Goal: Check status: Check status

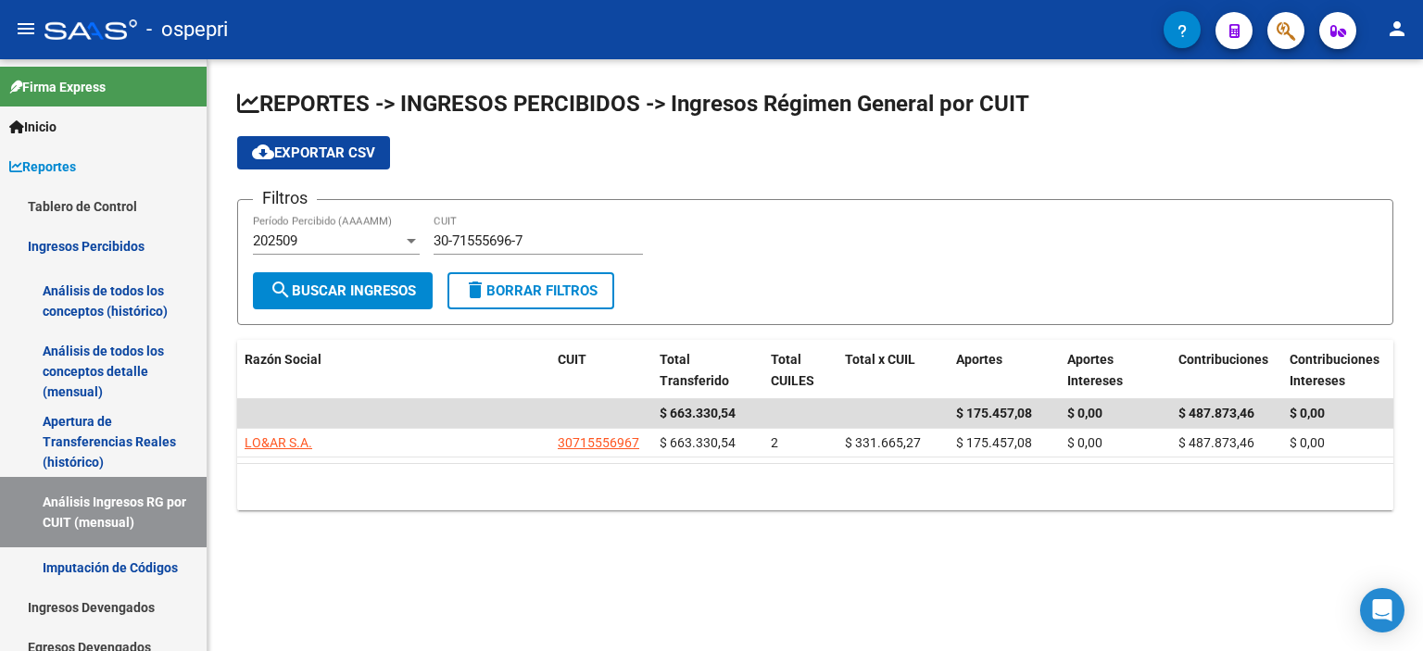
click at [471, 236] on input "30-71555696-7" at bounding box center [538, 241] width 209 height 17
paste input "27-27686447-0"
type input "27-27686447-0"
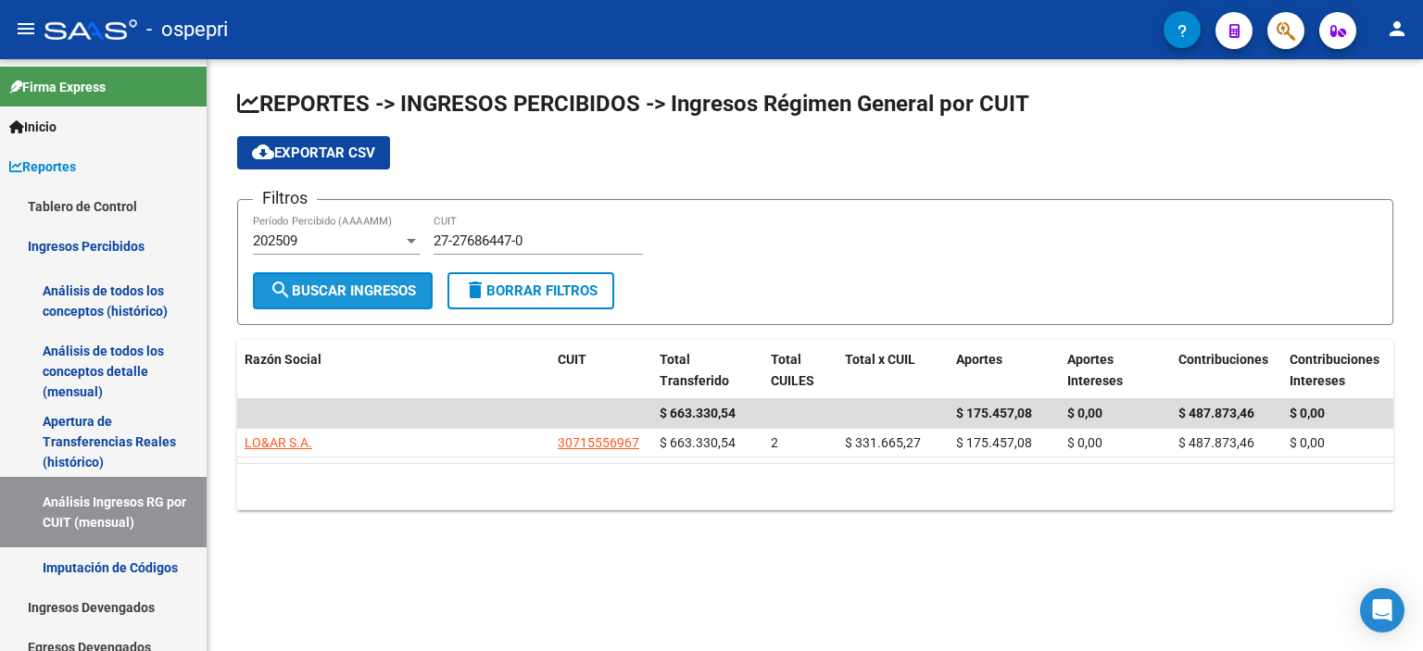
click at [348, 283] on span "search Buscar Ingresos" at bounding box center [343, 291] width 146 height 17
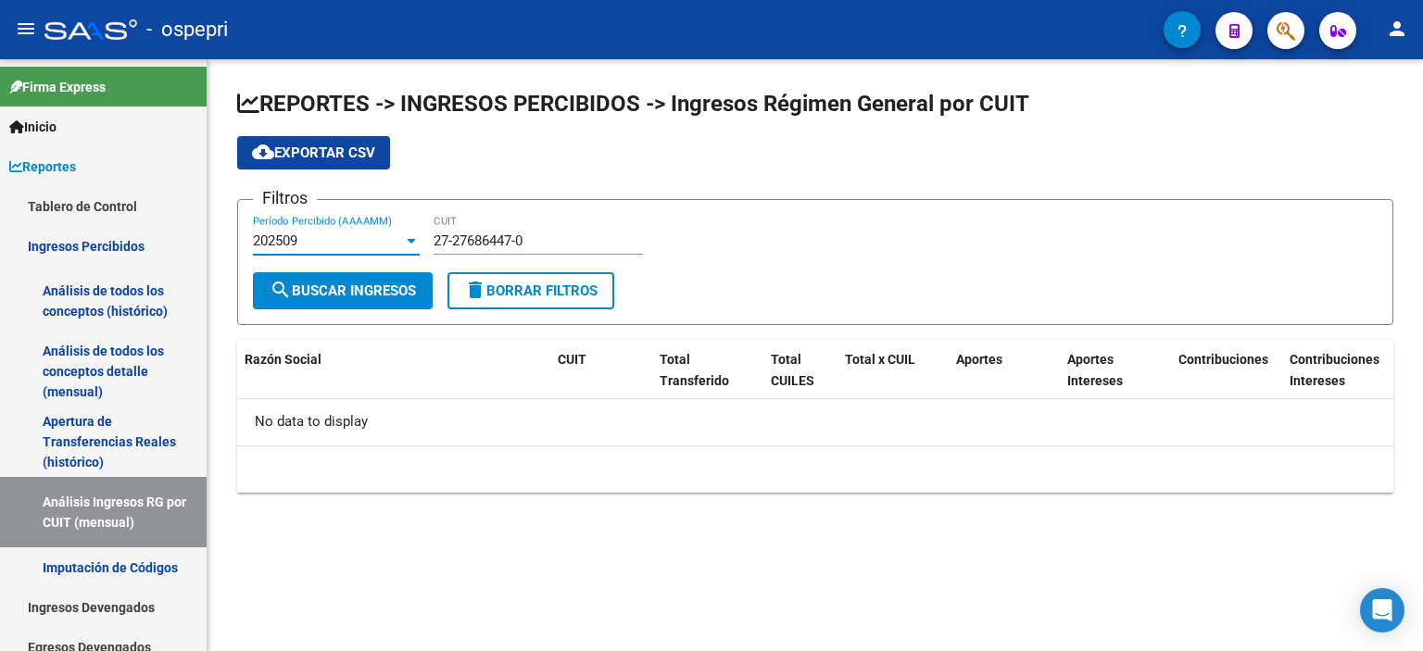
click at [394, 236] on div "202509" at bounding box center [328, 241] width 150 height 17
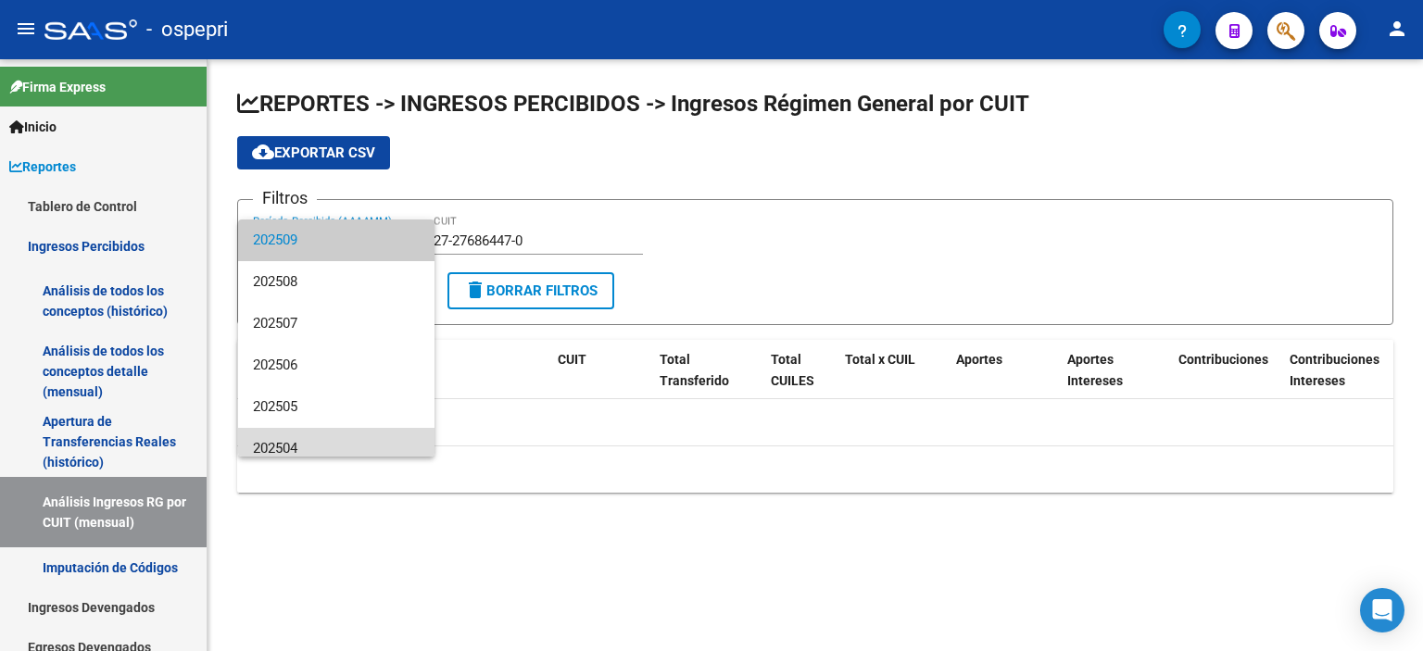
click at [353, 451] on span "202504" at bounding box center [336, 449] width 167 height 42
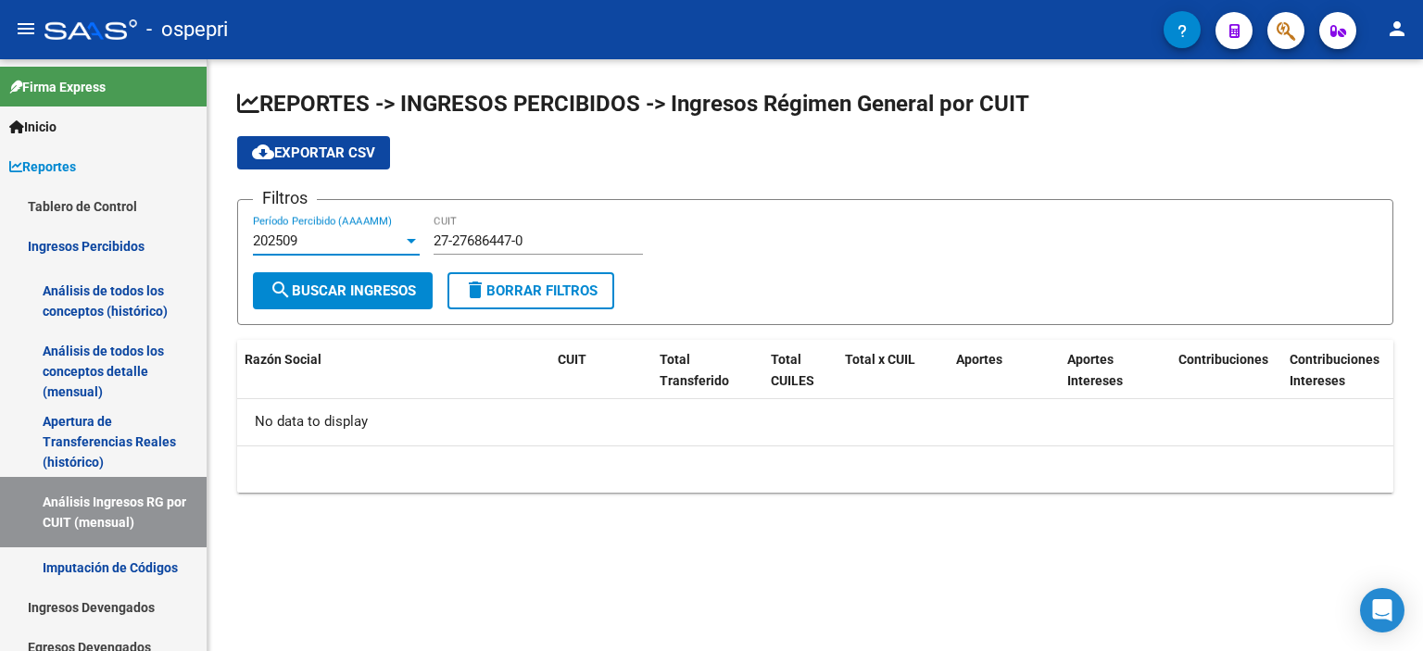
scroll to position [13, 0]
click at [386, 245] on div "202504" at bounding box center [328, 241] width 150 height 17
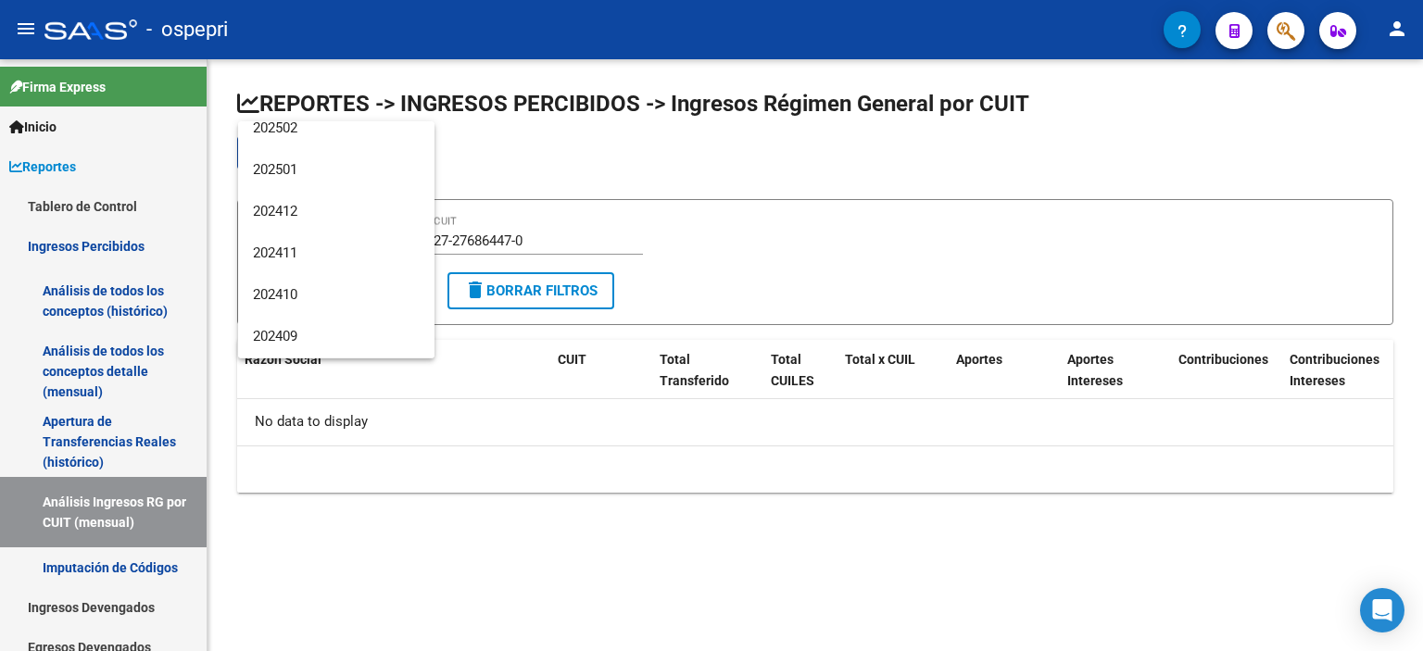
scroll to position [388, 0]
click at [326, 271] on span "202409" at bounding box center [336, 255] width 167 height 42
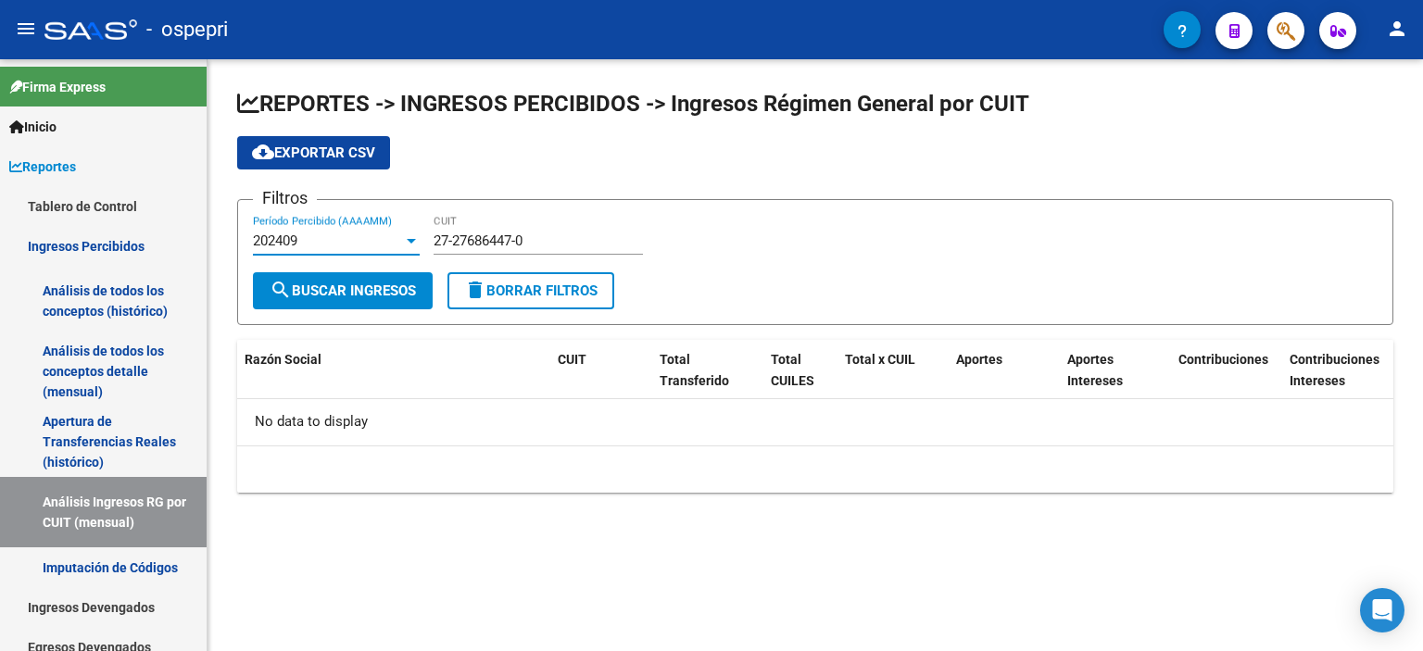
click at [330, 233] on div "202409" at bounding box center [328, 241] width 150 height 17
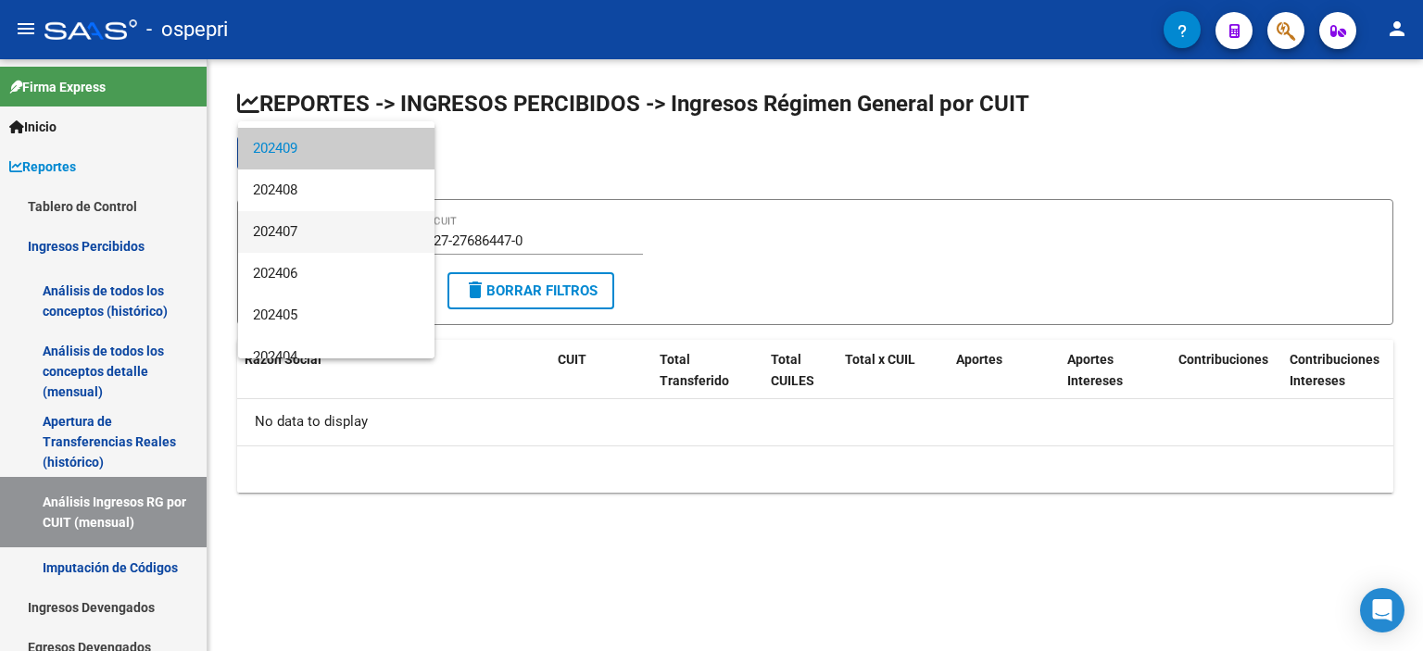
scroll to position [495, 0]
click at [327, 241] on span "202407" at bounding box center [336, 231] width 167 height 42
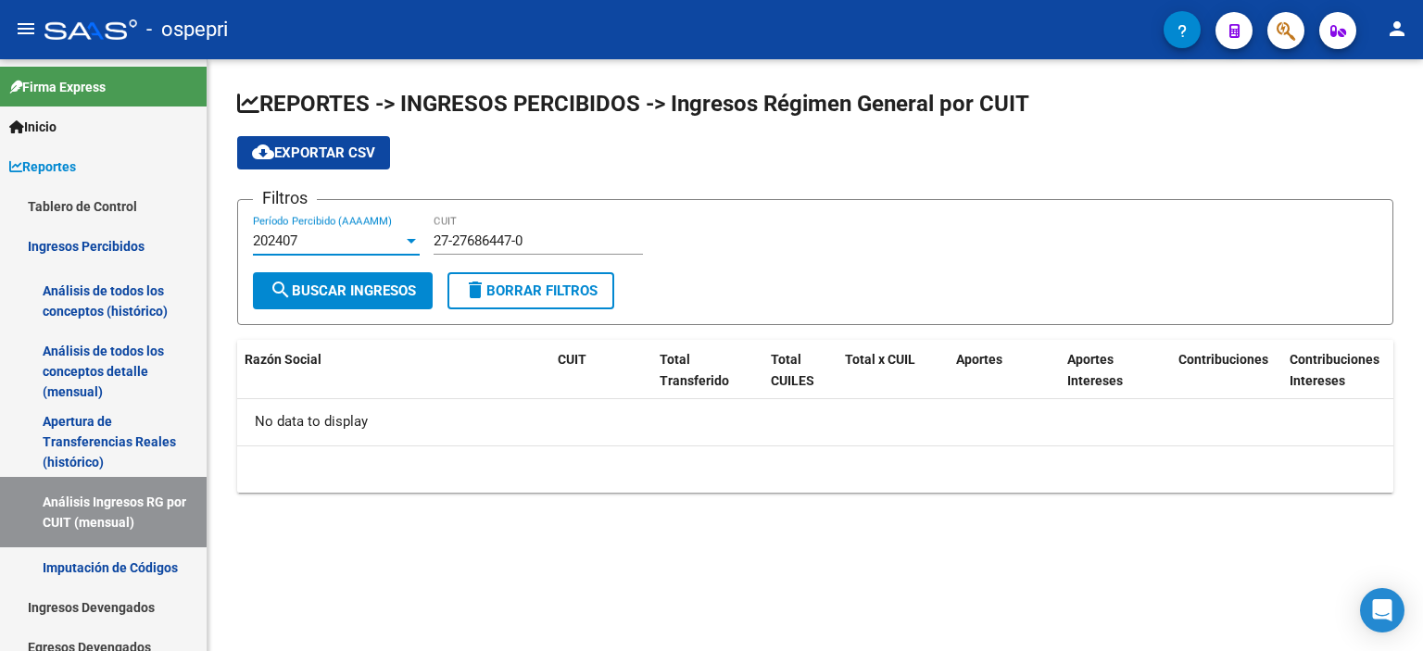
click at [327, 241] on div "202407" at bounding box center [328, 241] width 150 height 17
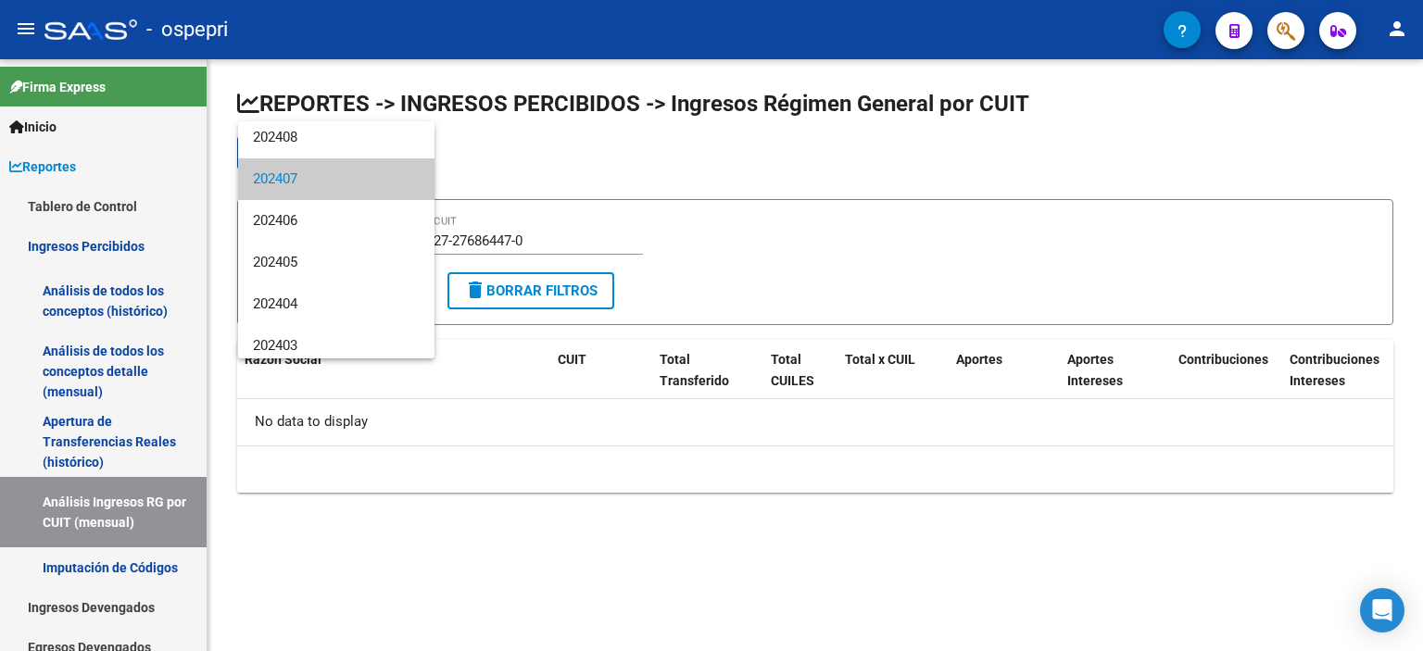
scroll to position [578, 0]
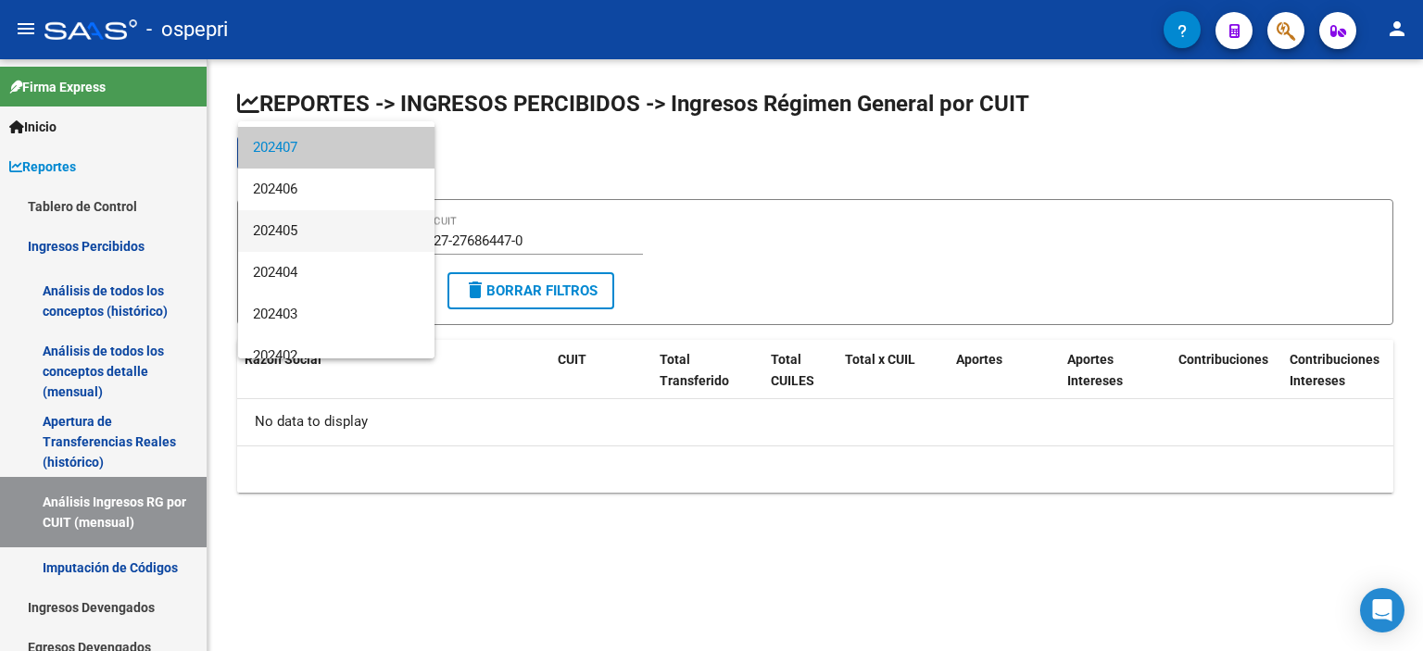
click at [327, 240] on span "202405" at bounding box center [336, 231] width 167 height 42
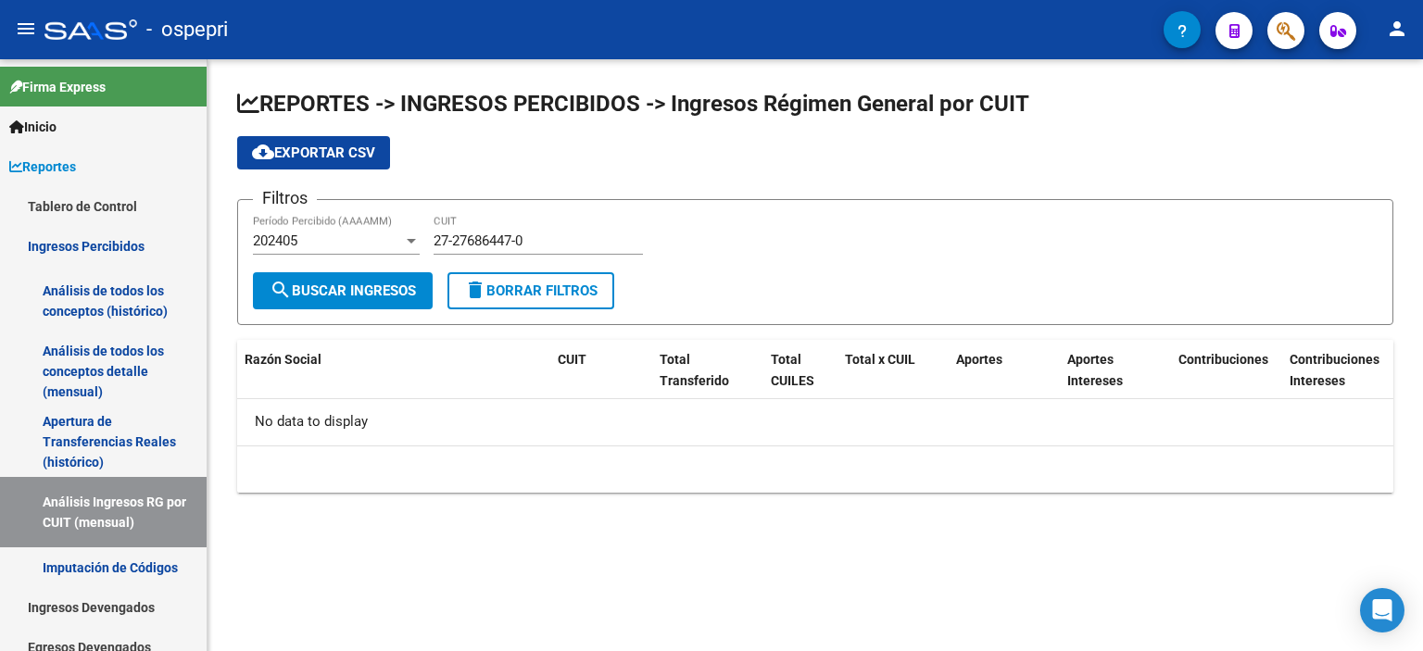
click at [327, 254] on div "202405 Período Percibido (AAAAMM)" at bounding box center [336, 243] width 167 height 57
click at [327, 248] on div "202405 Período Percibido (AAAAMM)" at bounding box center [336, 235] width 167 height 40
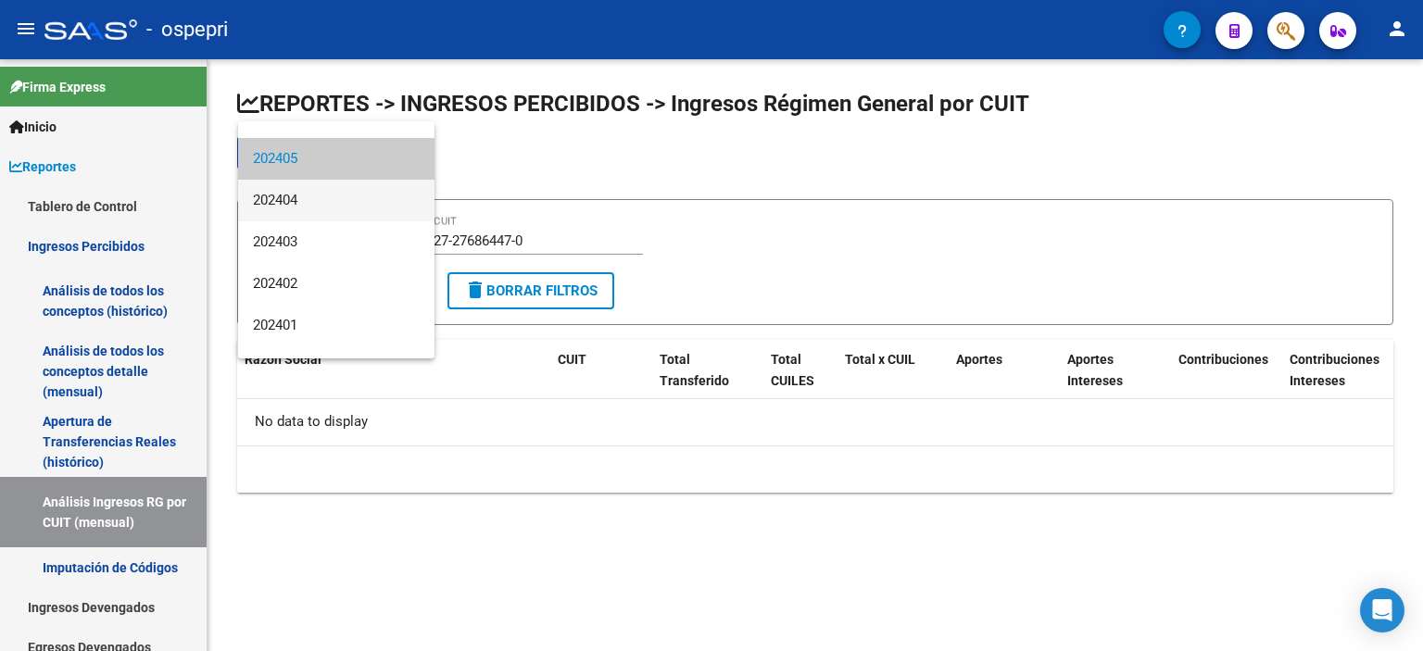
scroll to position [662, 0]
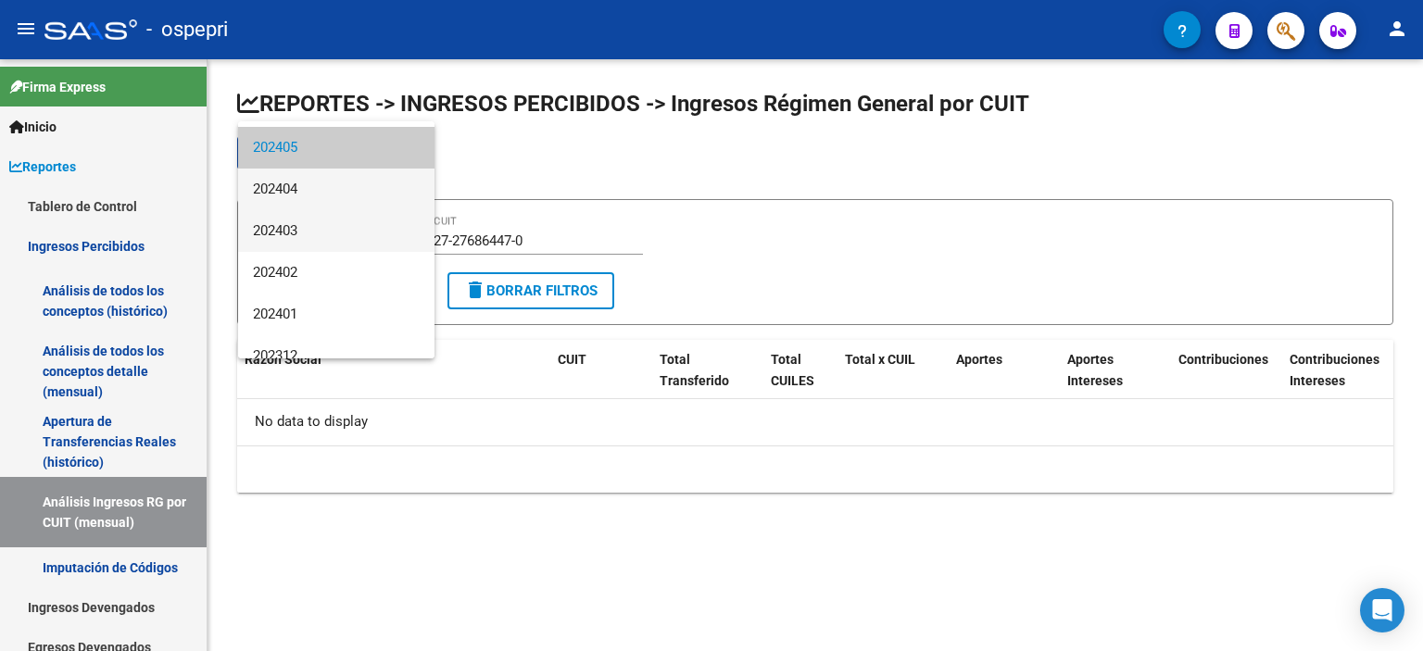
click at [327, 249] on span "202403" at bounding box center [336, 231] width 167 height 42
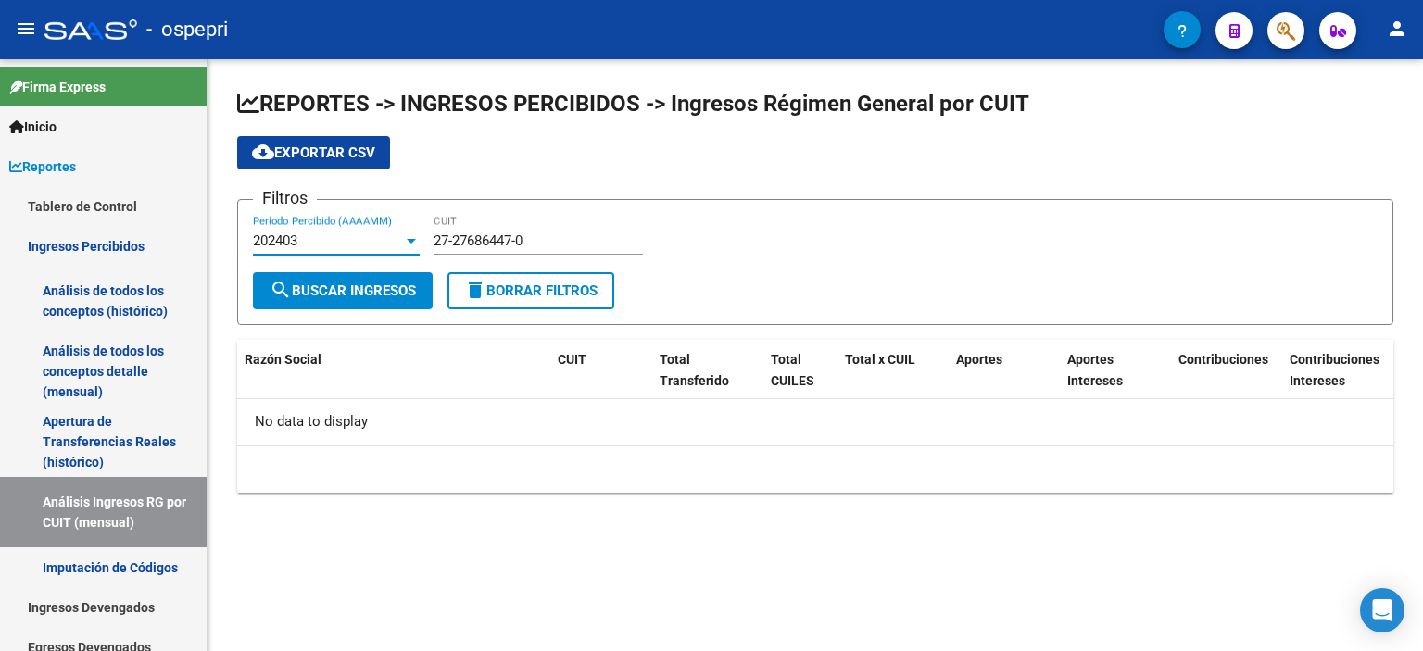
click at [327, 251] on div "202403 Período Percibido (AAAAMM)" at bounding box center [336, 235] width 167 height 40
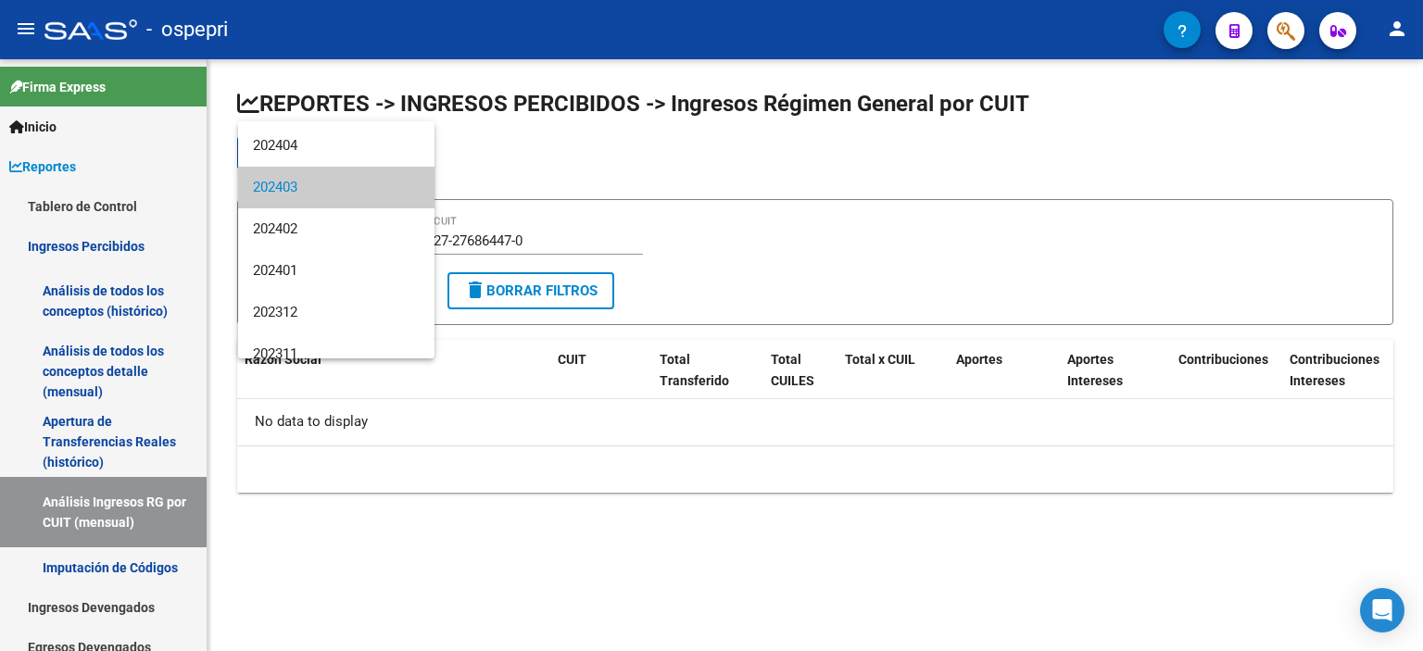
scroll to position [721, 0]
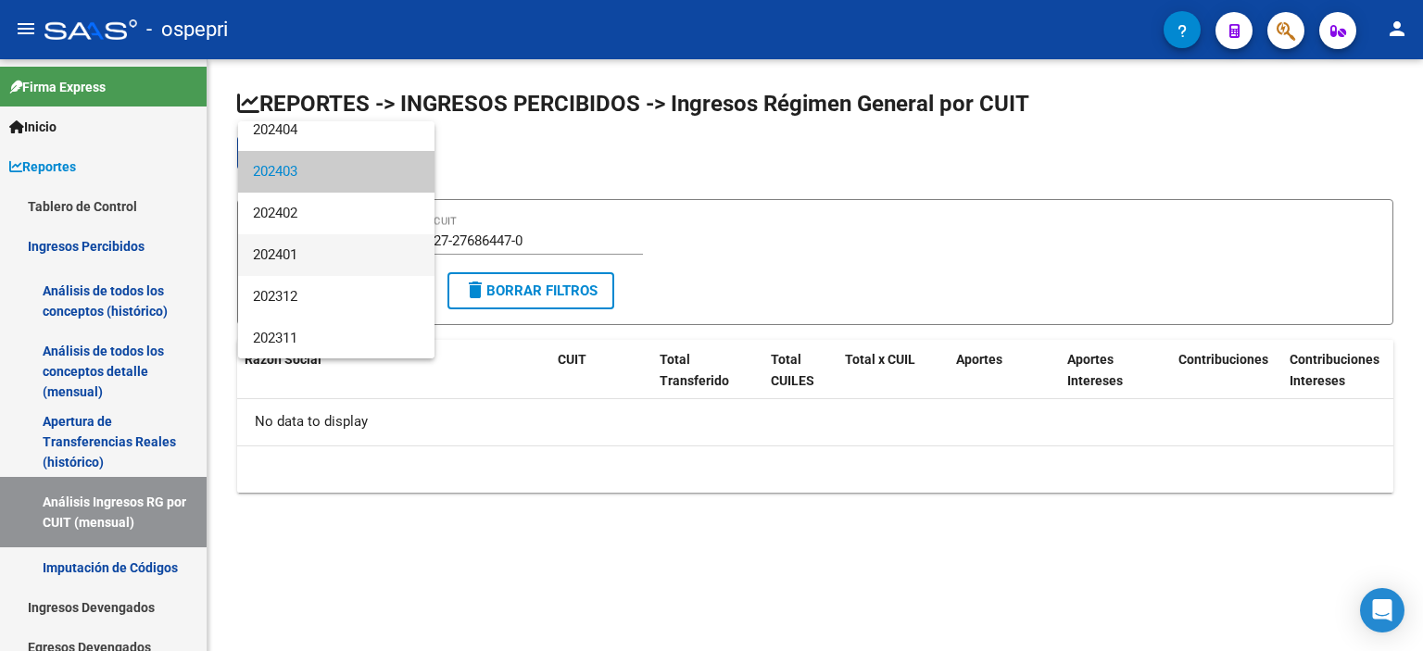
click at [327, 250] on span "202401" at bounding box center [336, 255] width 167 height 42
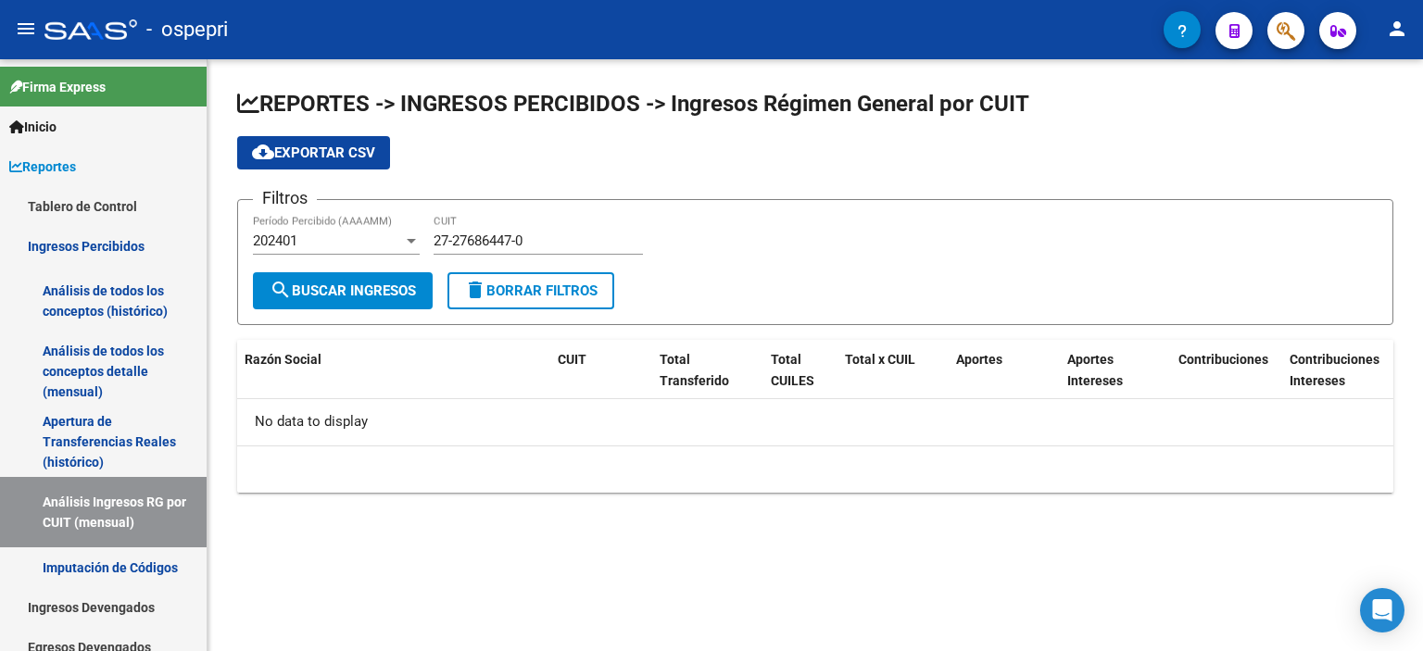
click at [327, 250] on div "202401 Período Percibido (AAAAMM)" at bounding box center [336, 235] width 167 height 40
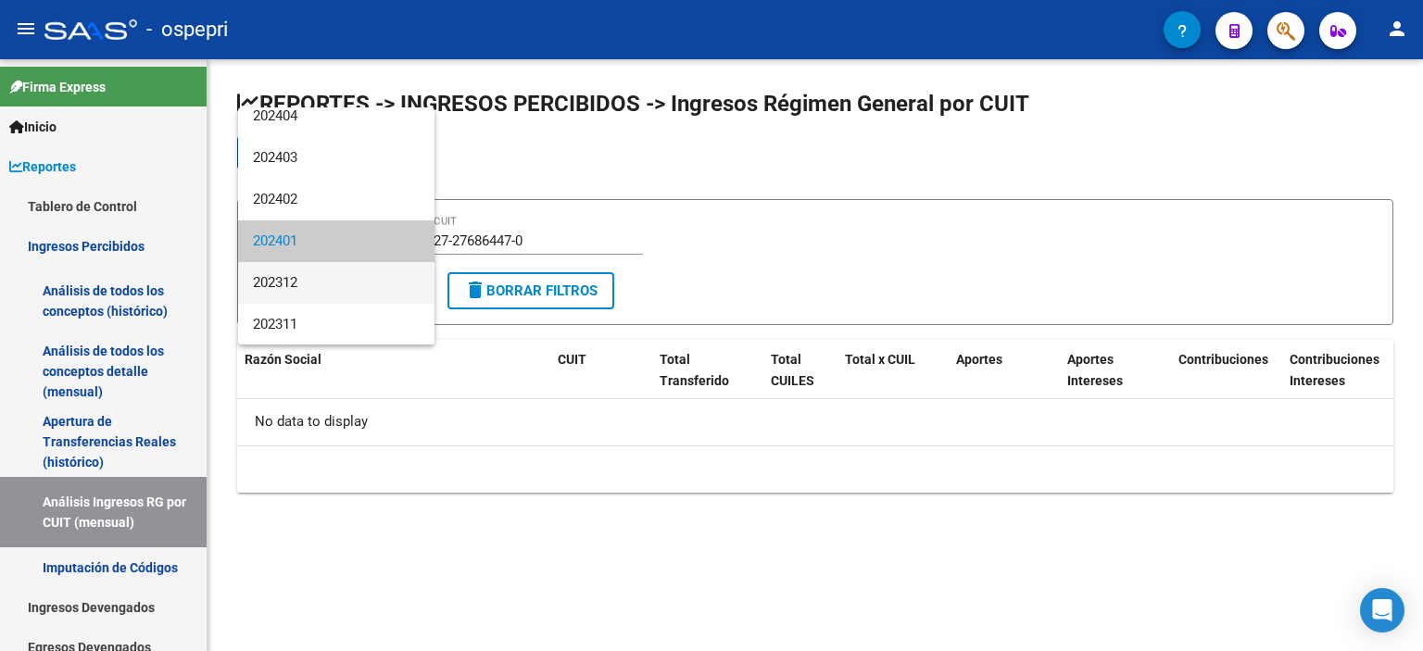
click at [299, 275] on span "202312" at bounding box center [336, 283] width 167 height 42
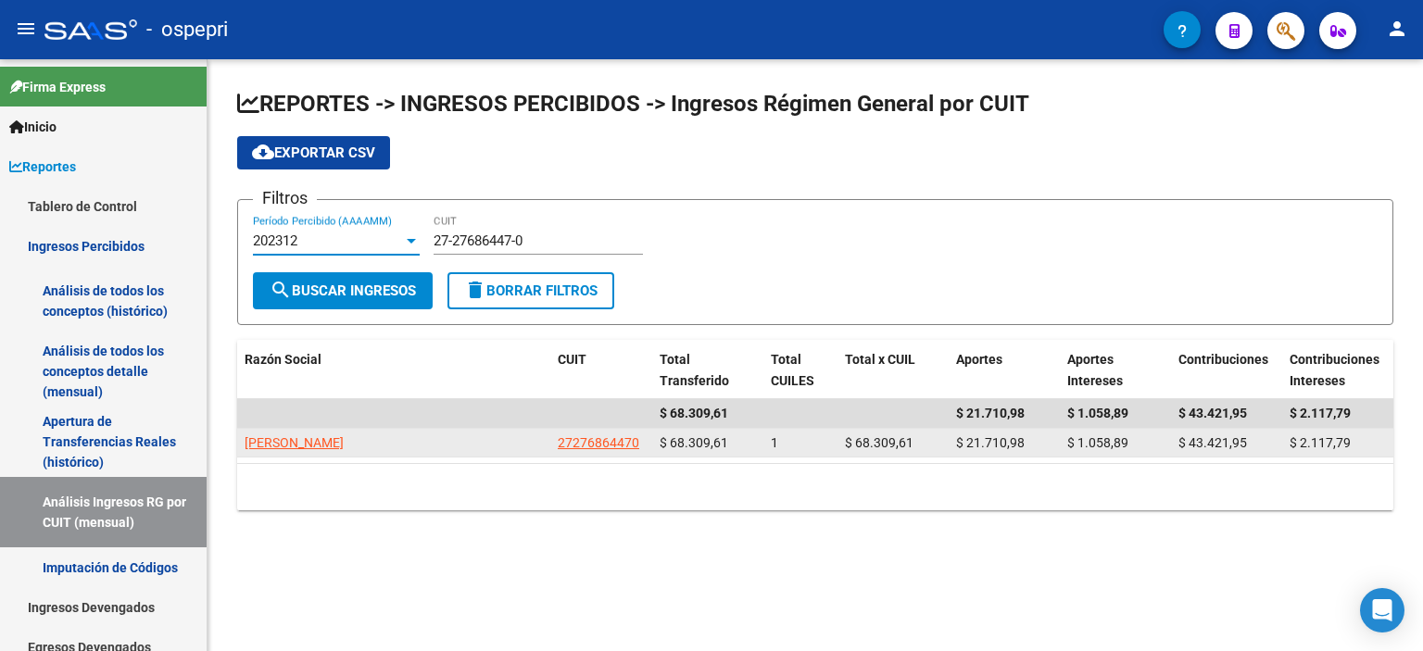
click at [344, 433] on app-link-go-to "[PERSON_NAME]" at bounding box center [294, 443] width 99 height 21
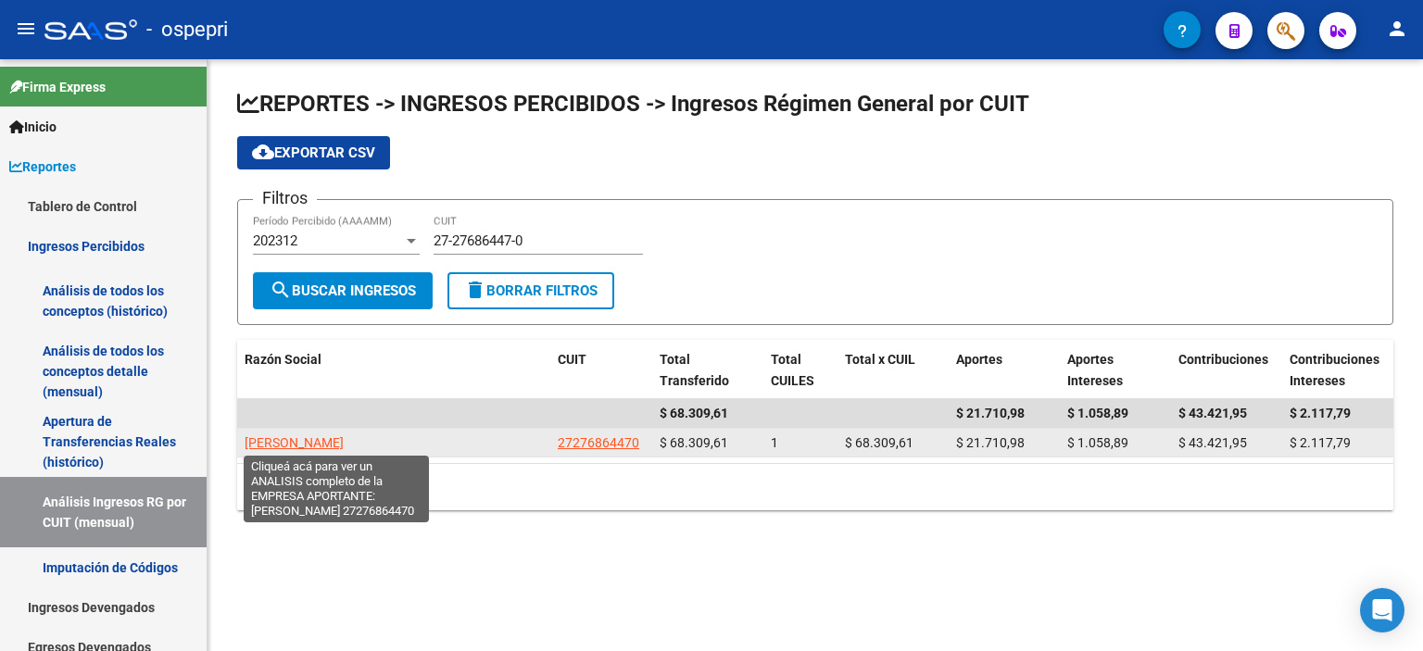
click at [344, 437] on span "[PERSON_NAME]" at bounding box center [294, 443] width 99 height 15
type textarea "27276864470"
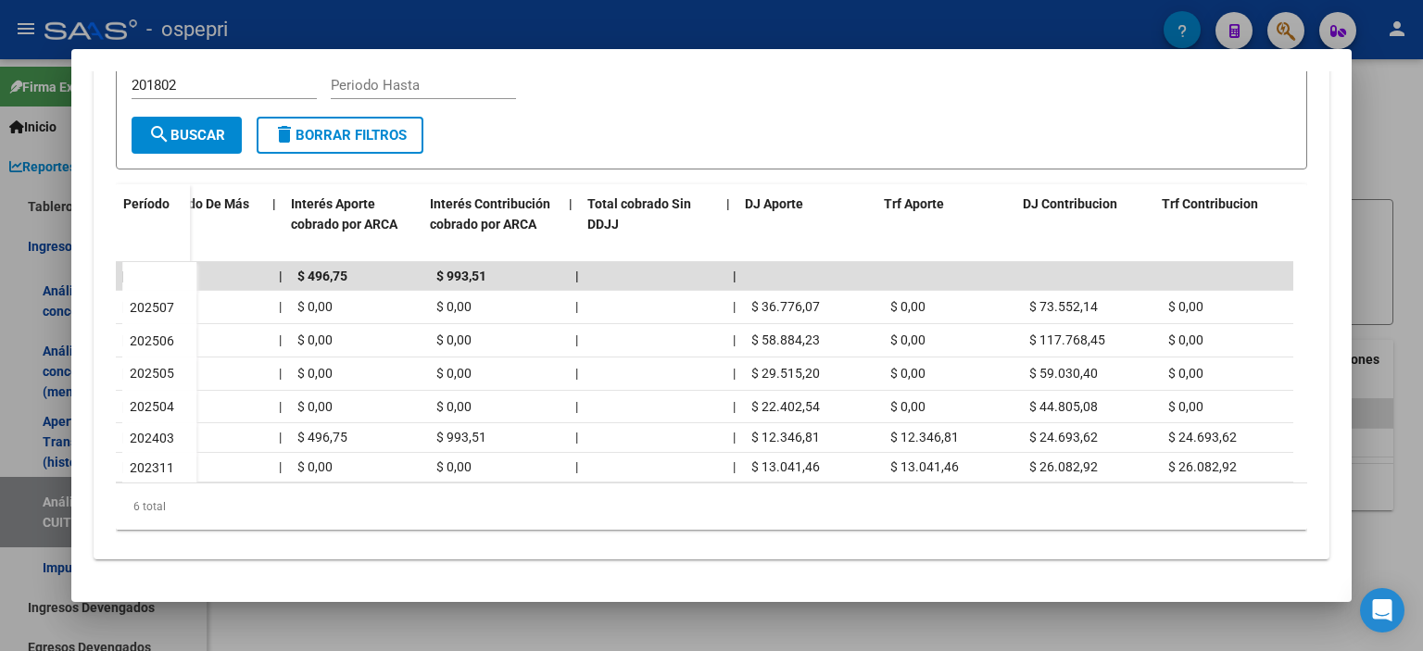
scroll to position [0, 1111]
click at [1397, 242] on div at bounding box center [711, 325] width 1423 height 651
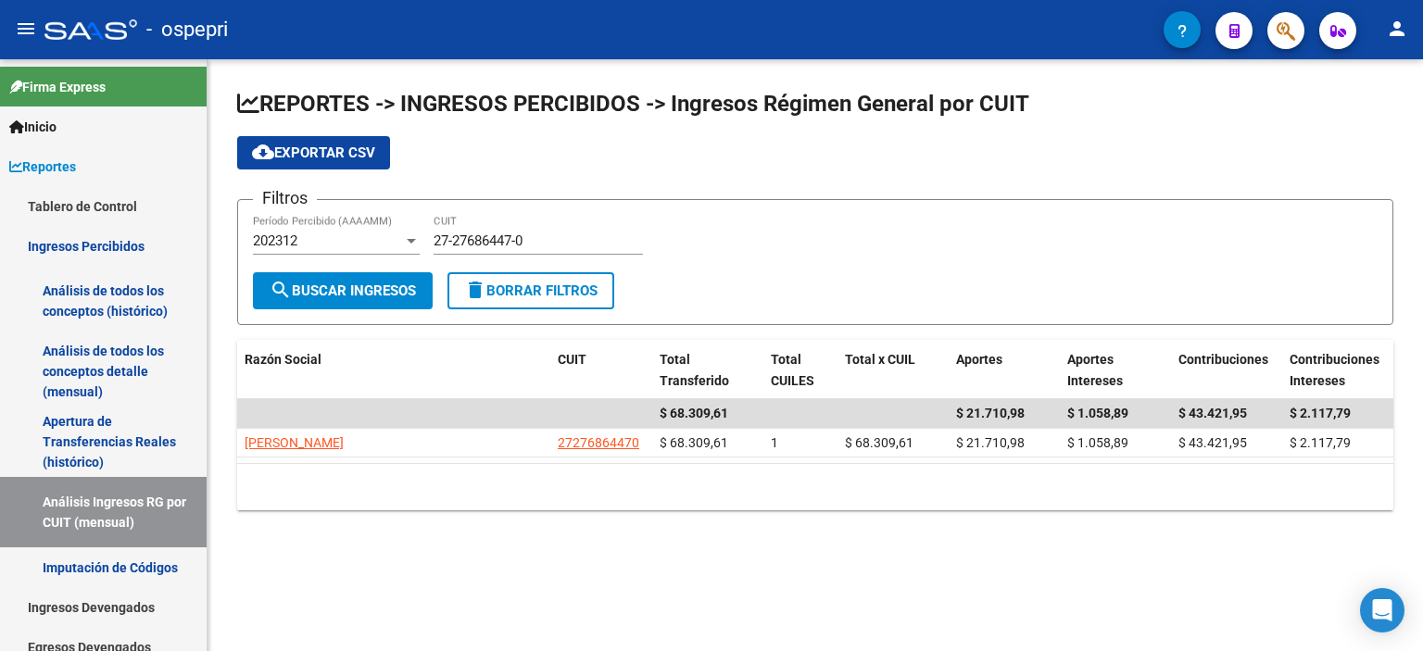
click at [721, 234] on div "Filtros 202312 Período Percibido (AAAAMM) 27-27686447-0 CUIT" at bounding box center [815, 243] width 1125 height 57
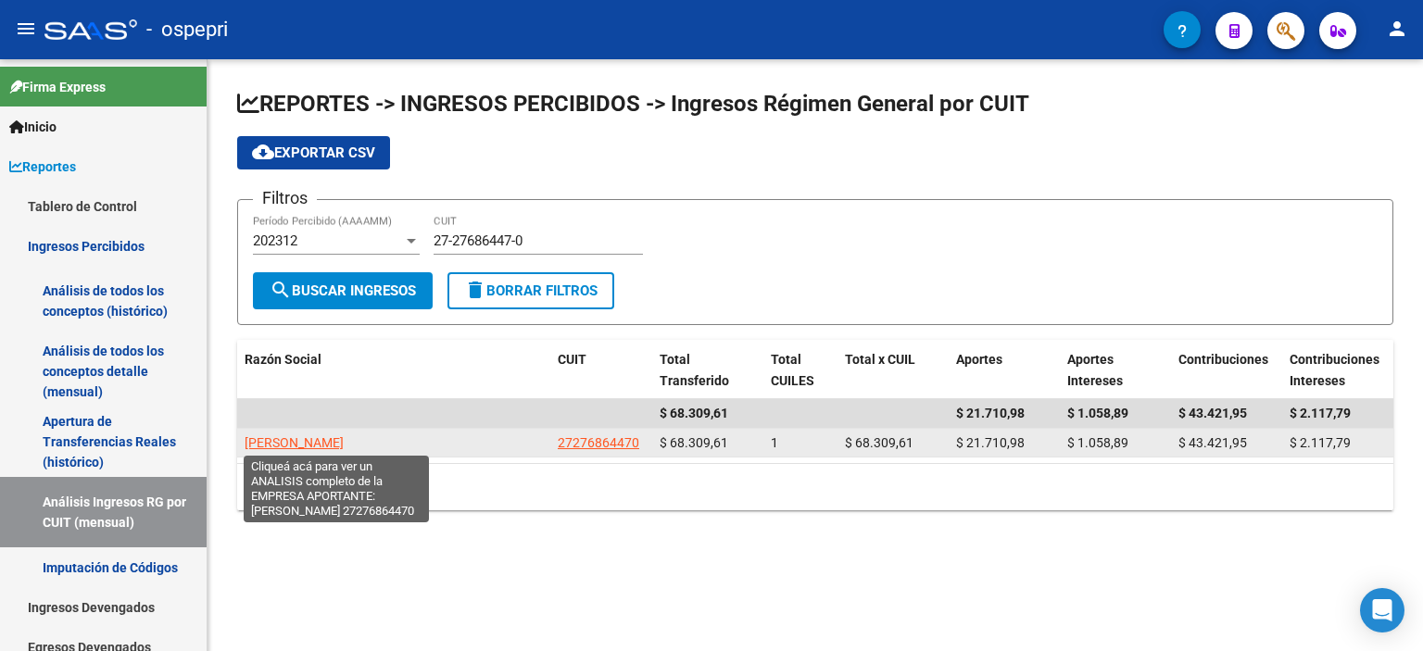
click at [331, 441] on span "[PERSON_NAME]" at bounding box center [294, 443] width 99 height 15
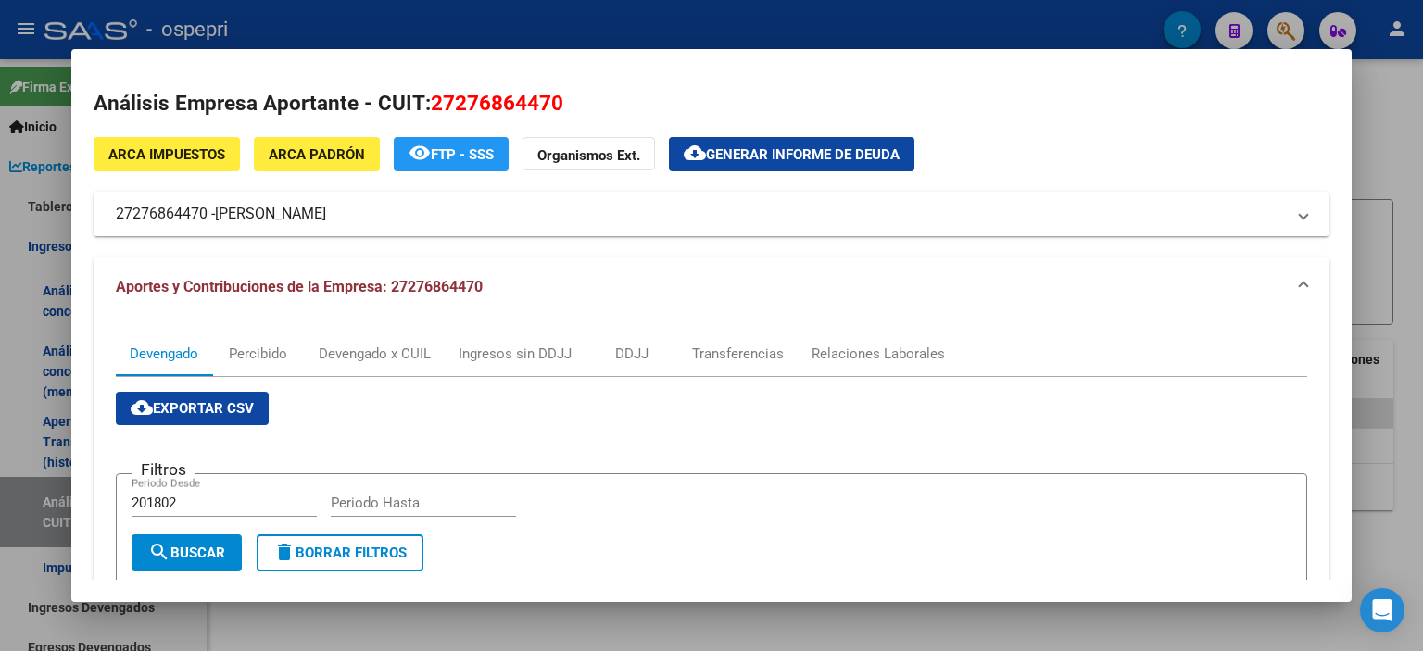
click at [1385, 151] on div at bounding box center [711, 325] width 1423 height 651
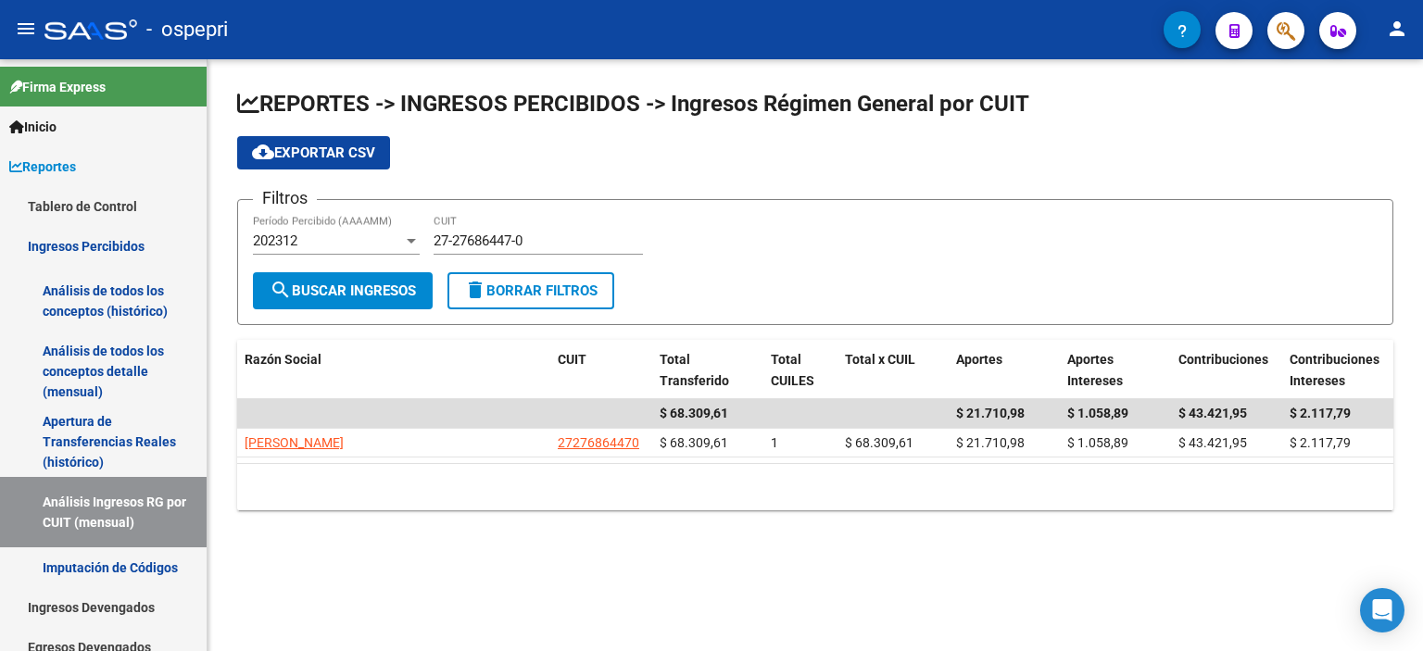
click at [899, 251] on div "Filtros 202312 Período Percibido (AAAAMM) 27-27686447-0 CUIT" at bounding box center [815, 243] width 1125 height 57
click at [803, 270] on div "Filtros 202312 Período Percibido (AAAAMM) 27-27686447-0 CUIT" at bounding box center [815, 243] width 1125 height 57
click at [782, 246] on div "Filtros 202312 Período Percibido (AAAAMM) 27-27686447-0 CUIT" at bounding box center [815, 243] width 1125 height 57
click at [1214, 303] on form "Filtros 202312 Período Percibido (AAAAMM) 27-27686447-0 CUIT search Buscar Ingr…" at bounding box center [815, 262] width 1156 height 126
